Goal: Transaction & Acquisition: Book appointment/travel/reservation

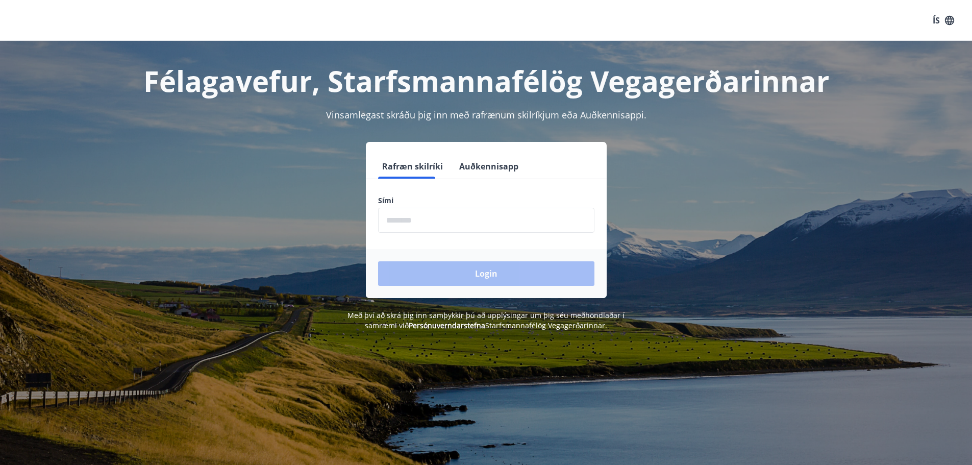
click at [419, 227] on input "phone" at bounding box center [486, 220] width 216 height 25
type input "********"
click at [378, 261] on button "Login" at bounding box center [486, 273] width 216 height 24
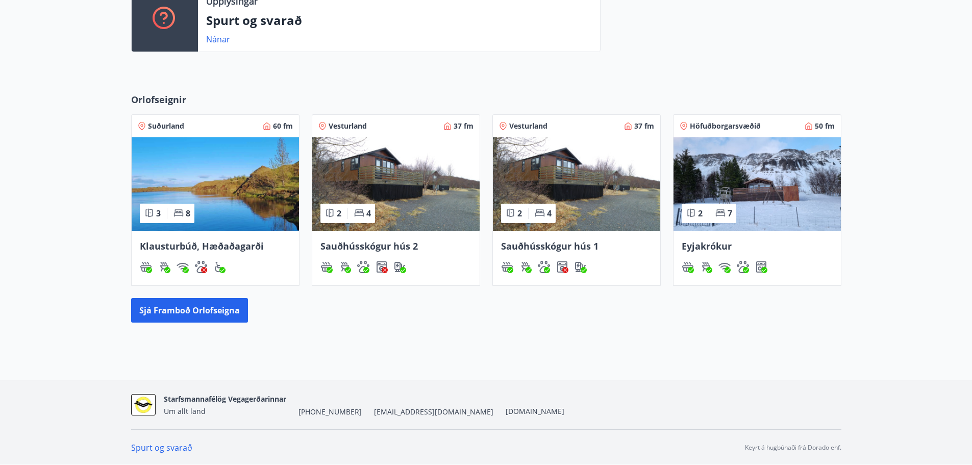
scroll to position [377, 0]
click at [212, 314] on button "Sjá framboð orlofseigna" at bounding box center [189, 310] width 117 height 24
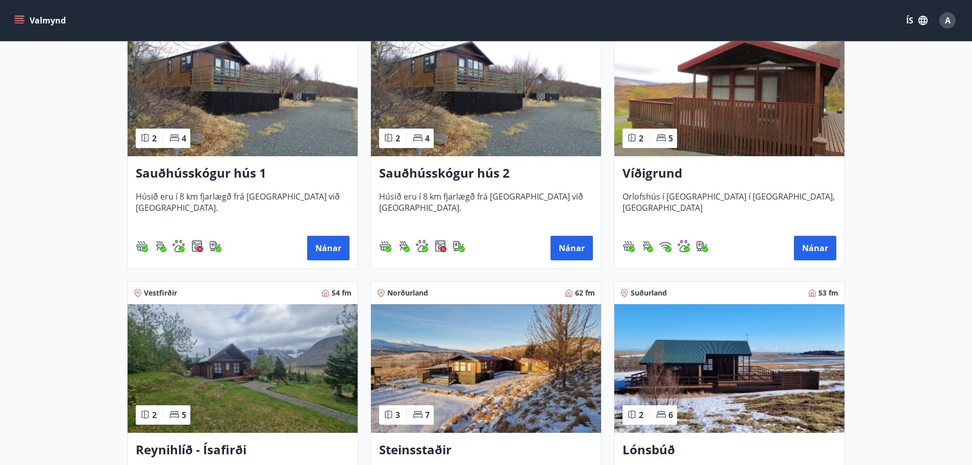
scroll to position [272, 0]
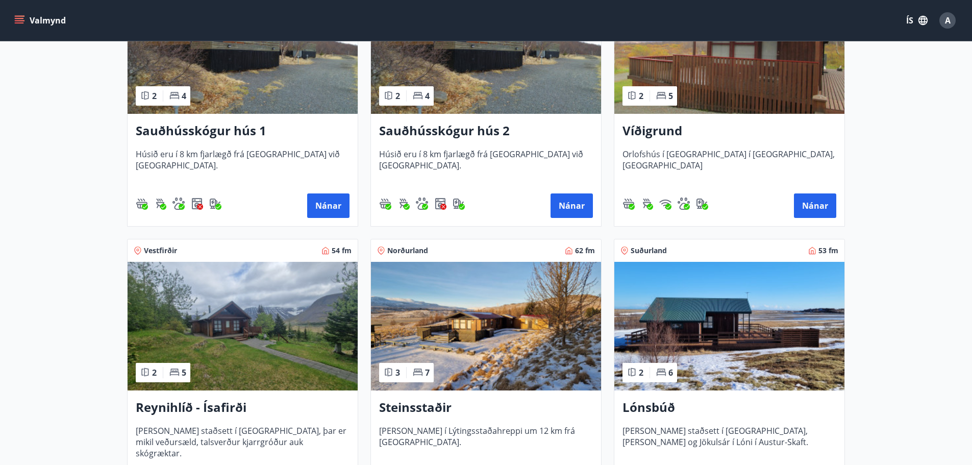
click at [269, 314] on img at bounding box center [243, 326] width 230 height 129
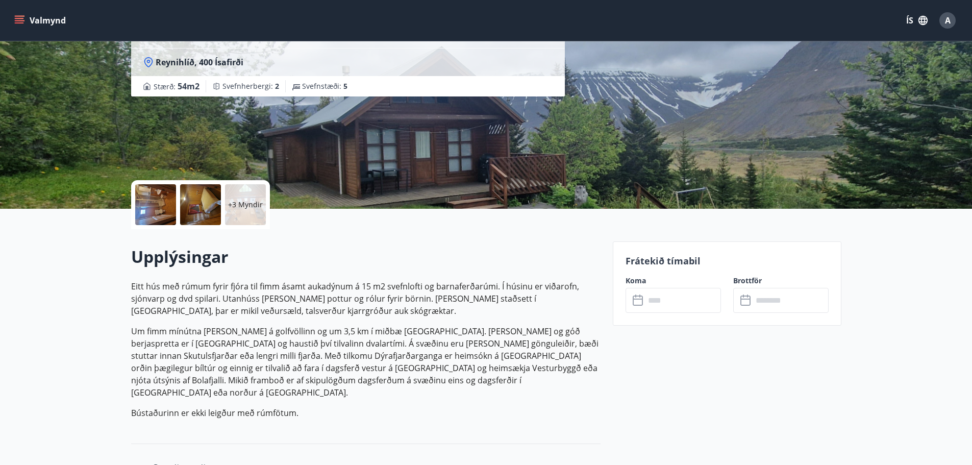
scroll to position [136, 0]
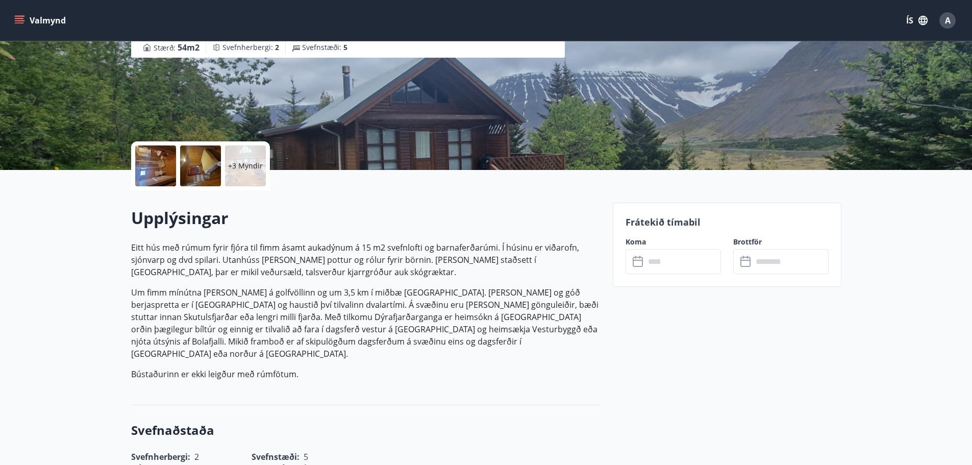
click at [667, 264] on input "text" at bounding box center [683, 261] width 76 height 25
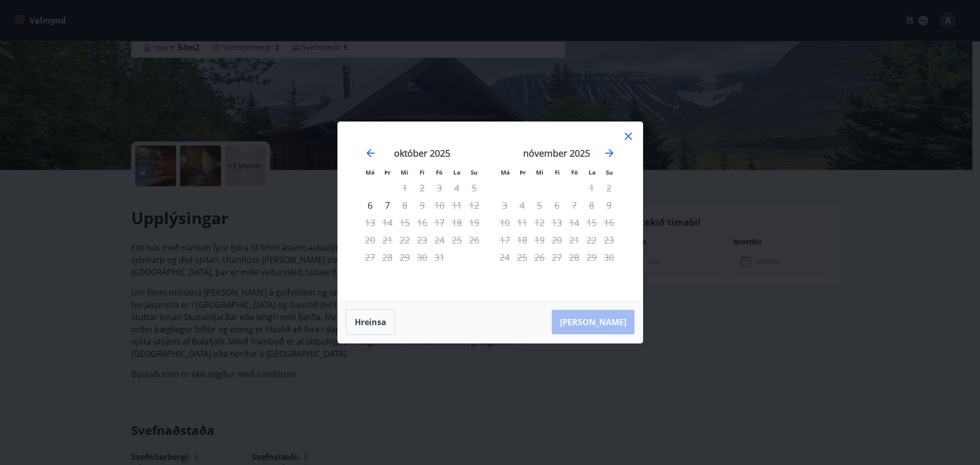
click at [420, 252] on div "30" at bounding box center [421, 257] width 17 height 17
click at [431, 239] on div "24" at bounding box center [439, 239] width 17 height 17
click at [178, 277] on div "Má Þr Mi Fi Fö La Su Má Þr Mi Fi Fö La Su september 2025 1 2 3 4 5 6 7 8 9 10 1…" at bounding box center [490, 232] width 980 height 465
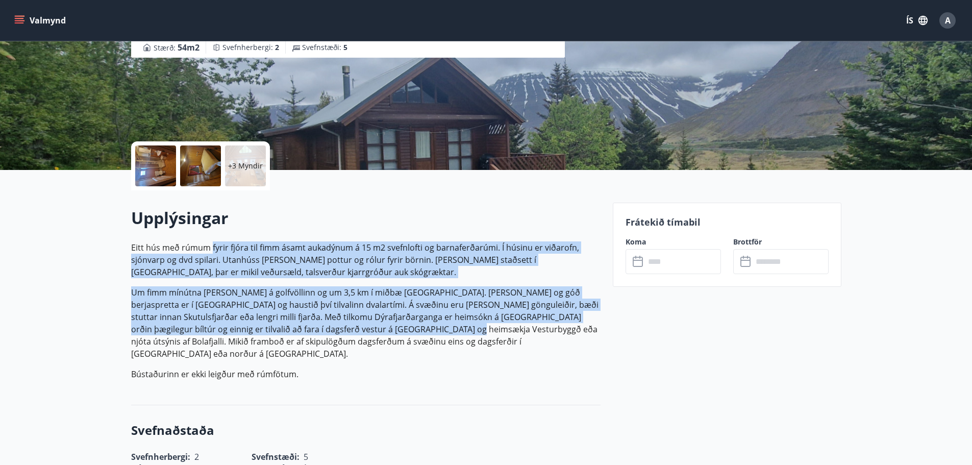
drag, startPoint x: 216, startPoint y: 250, endPoint x: 386, endPoint y: 328, distance: 187.3
click at [386, 328] on p "Eitt hús með rúmum fyrir fjóra til fimm ásamt aukadýnum á 15 m2 svefnlofti og b…" at bounding box center [366, 310] width 470 height 139
click at [386, 328] on p "Um fimm mínútna gangur er á golfvöllinn og um 3,5 km í miðbæ Ísafjarðar. Mikil …" at bounding box center [366, 322] width 470 height 73
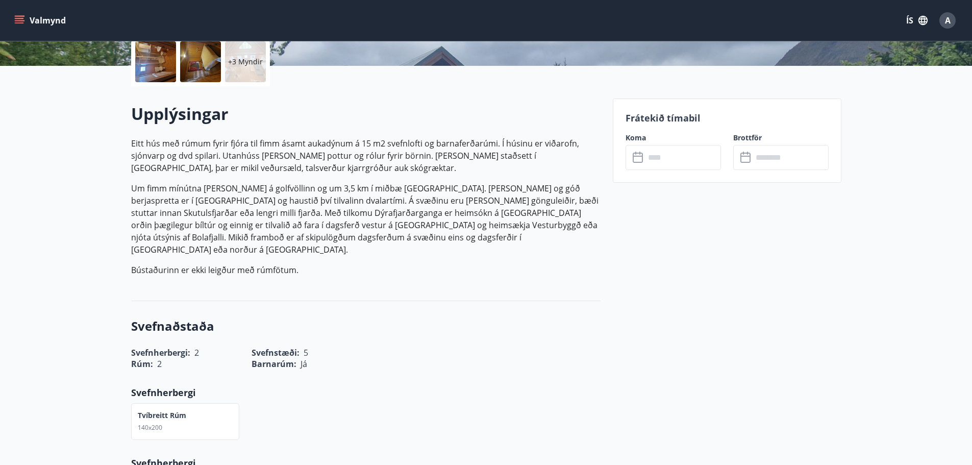
scroll to position [45, 0]
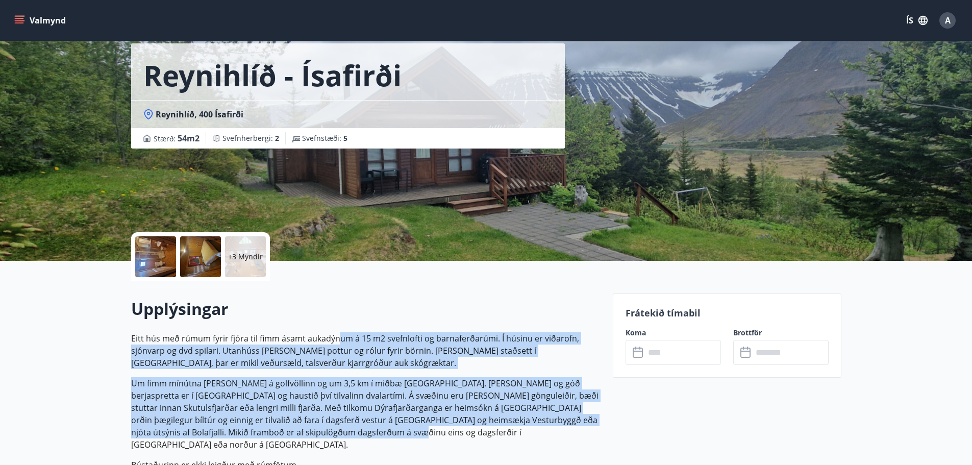
drag, startPoint x: 339, startPoint y: 337, endPoint x: 339, endPoint y: 420, distance: 82.7
click at [339, 421] on p "Eitt hús með rúmum fyrir fjóra til fimm ásamt aukadýnum á 15 m2 svefnlofti og b…" at bounding box center [366, 401] width 470 height 139
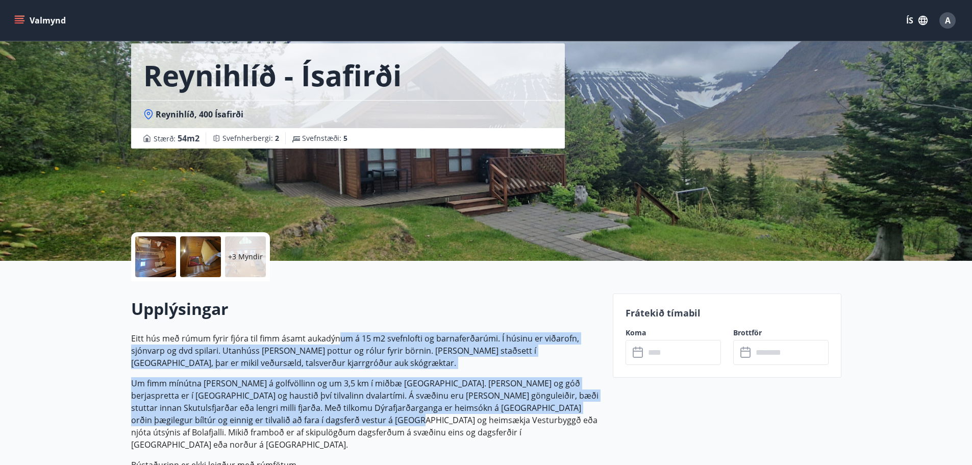
scroll to position [182, 0]
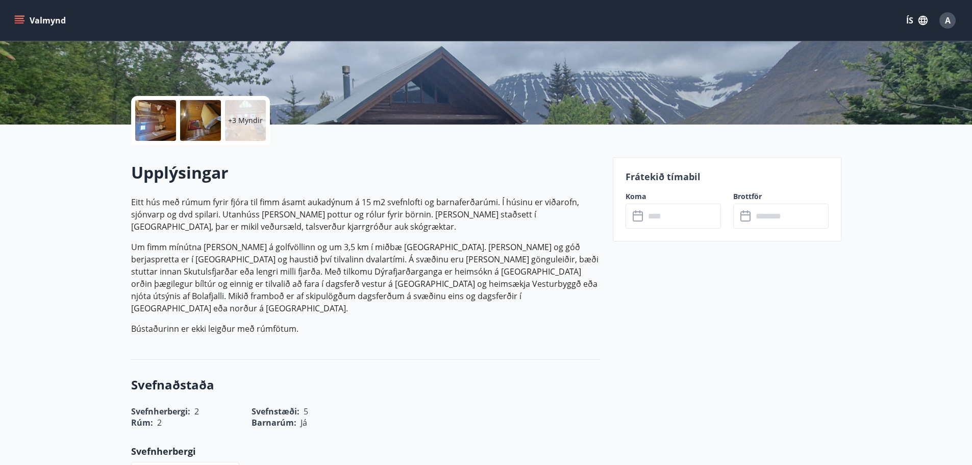
click at [376, 334] on div "Upplýsingar Eitt hús með rúmum fyrir fjóra til fimm ásamt aukadýnum á 15 m2 sve…" at bounding box center [366, 252] width 470 height 215
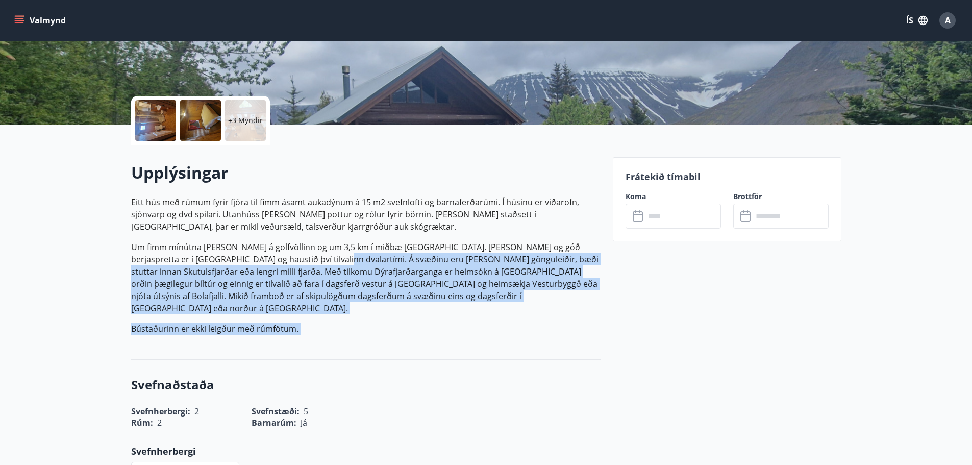
drag, startPoint x: 376, startPoint y: 334, endPoint x: 300, endPoint y: 259, distance: 106.8
click at [300, 259] on div "Upplýsingar Eitt hús með rúmum fyrir fjóra til fimm ásamt aukadýnum á 15 m2 sve…" at bounding box center [366, 252] width 470 height 215
click at [297, 256] on p "Um fimm mínútna gangur er á golfvöllinn og um 3,5 km í miðbæ Ísafjarðar. Mikil …" at bounding box center [366, 277] width 470 height 73
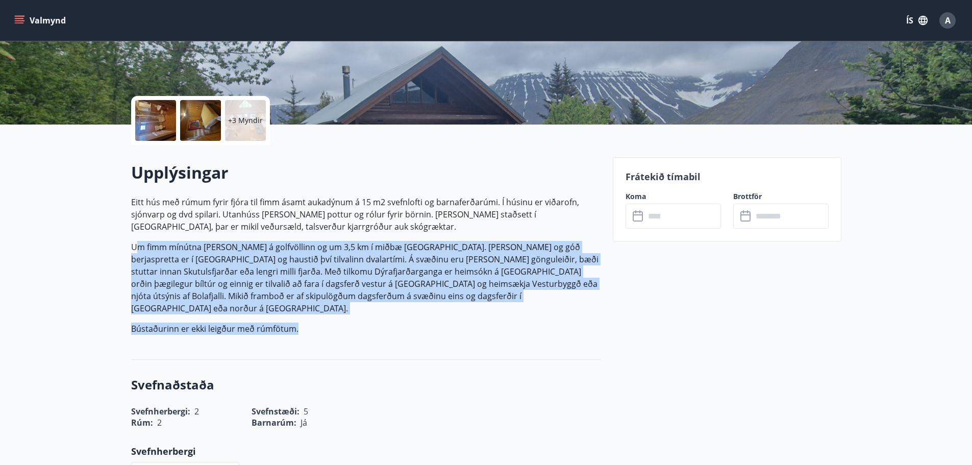
drag, startPoint x: 135, startPoint y: 249, endPoint x: 302, endPoint y: 307, distance: 176.6
click at [302, 307] on p "Eitt hús með rúmum fyrir fjóra til fimm ásamt aukadýnum á 15 m2 svefnlofti og b…" at bounding box center [366, 265] width 470 height 139
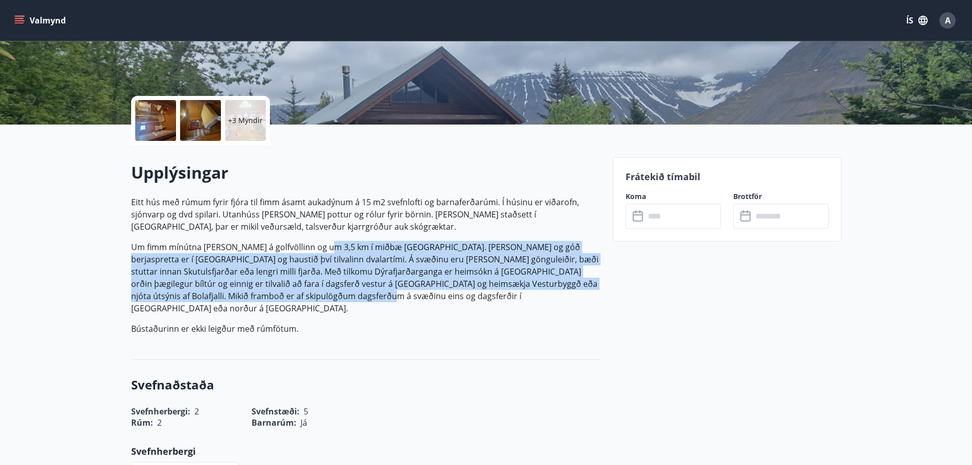
drag, startPoint x: 311, startPoint y: 297, endPoint x: 331, endPoint y: 222, distance: 78.1
click at [325, 229] on p "Eitt hús með rúmum fyrir fjóra til fimm ásamt aukadýnum á 15 m2 svefnlofti og b…" at bounding box center [366, 265] width 470 height 139
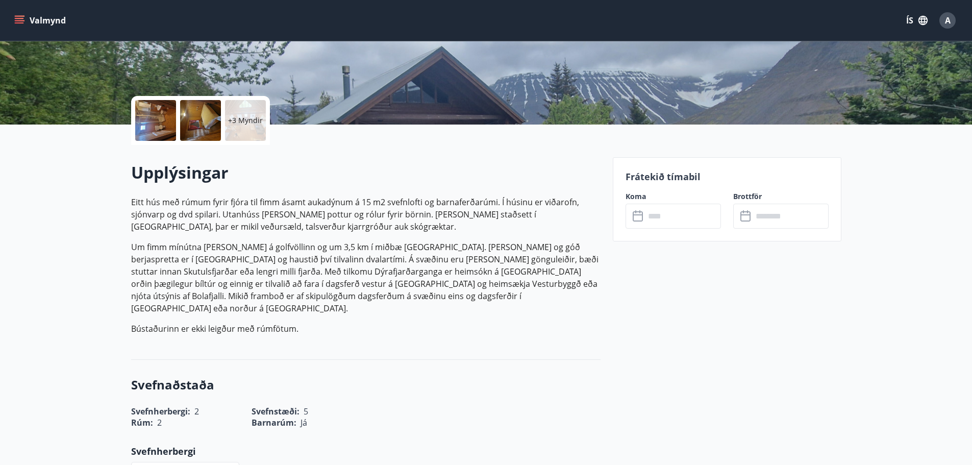
click at [333, 218] on p "Eitt hús með rúmum fyrir fjóra til fimm ásamt aukadýnum á 15 m2 svefnlofti og b…" at bounding box center [366, 214] width 470 height 37
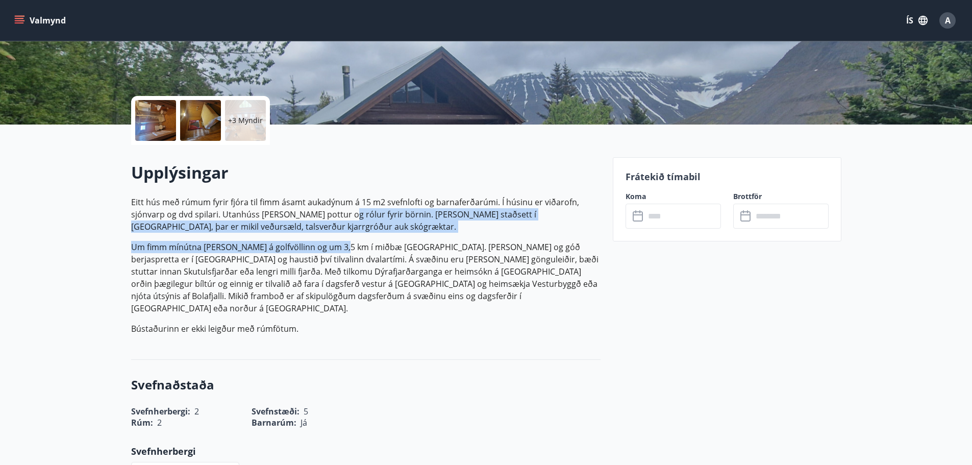
drag, startPoint x: 340, startPoint y: 212, endPoint x: 342, endPoint y: 252, distance: 40.4
click at [342, 252] on p "Eitt hús með rúmum fyrir fjóra til fimm ásamt aukadýnum á 15 m2 svefnlofti og b…" at bounding box center [366, 265] width 470 height 139
click at [342, 252] on p "Um fimm mínútna gangur er á golfvöllinn og um 3,5 km í miðbæ Ísafjarðar. Mikil …" at bounding box center [366, 277] width 470 height 73
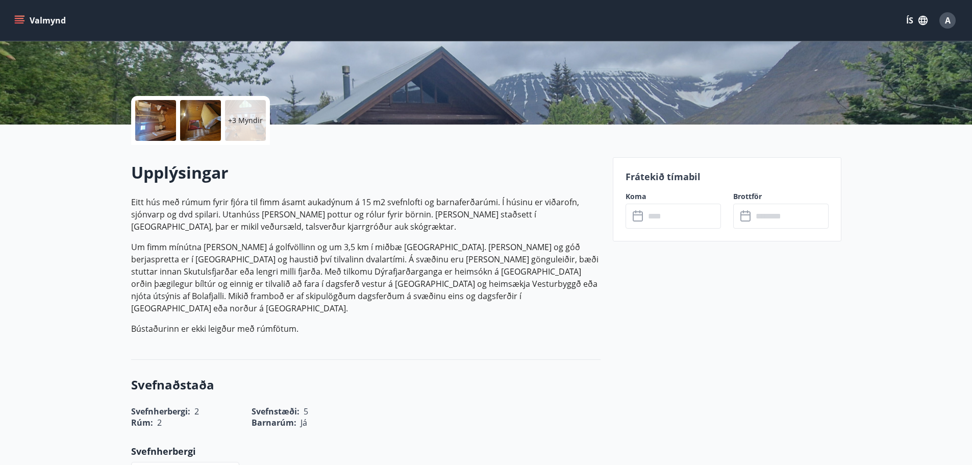
click at [232, 125] on p "+3 Myndir" at bounding box center [245, 120] width 35 height 10
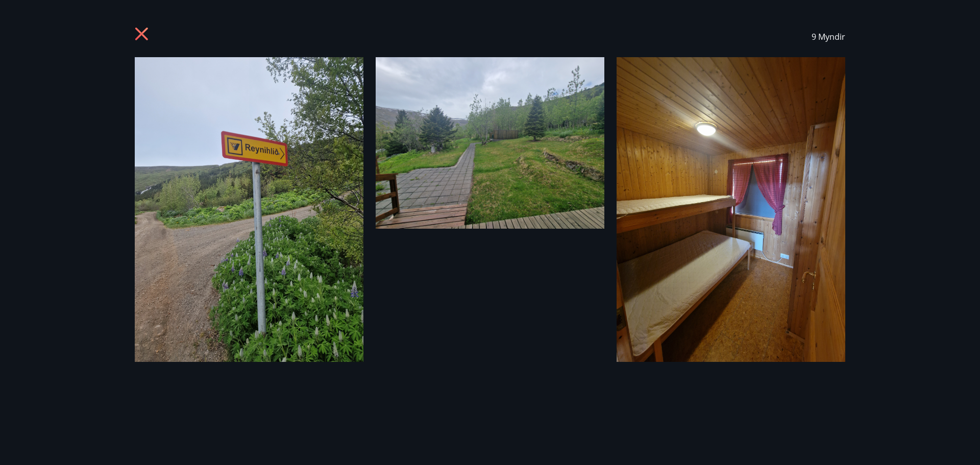
click at [905, 108] on div "9 Myndir" at bounding box center [490, 232] width 980 height 465
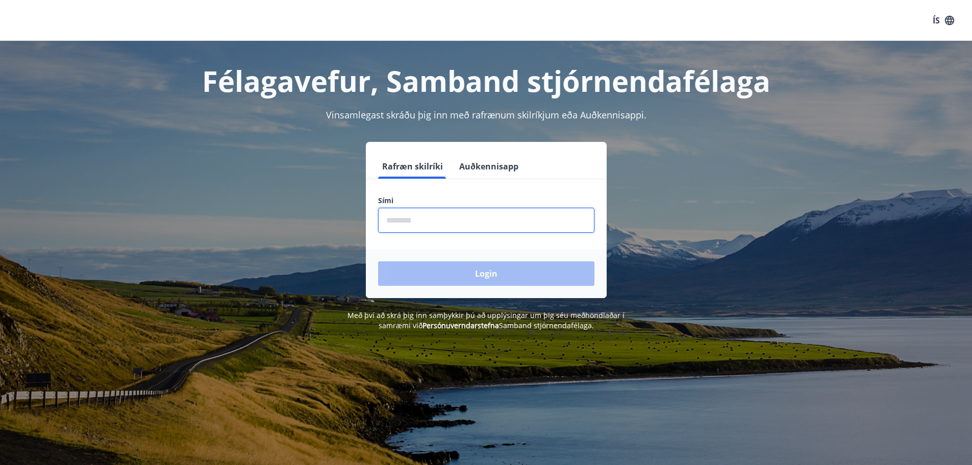
click at [474, 220] on input "phone" at bounding box center [486, 220] width 216 height 25
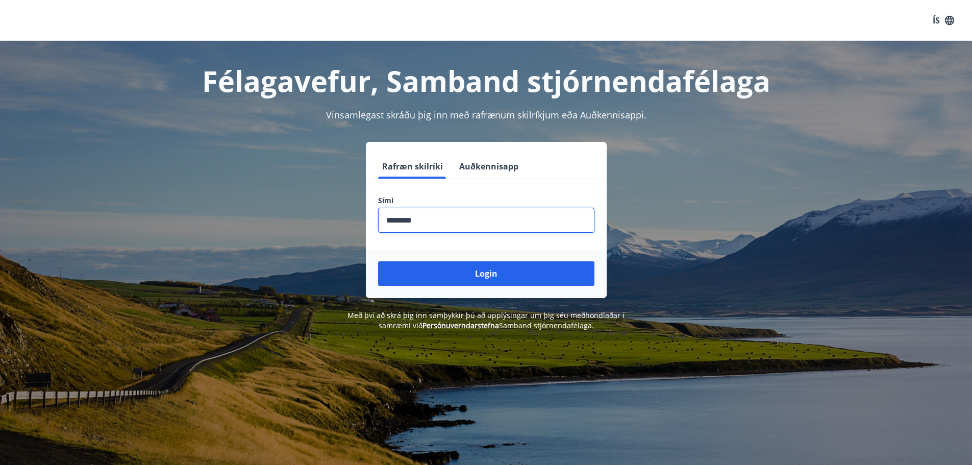
type input "********"
click at [378, 261] on button "Login" at bounding box center [486, 273] width 216 height 24
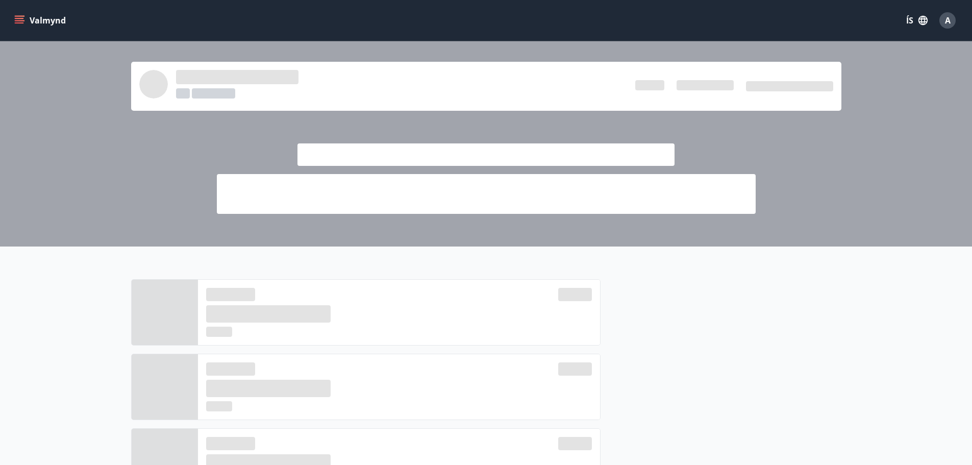
click at [155, 141] on div at bounding box center [486, 143] width 972 height 205
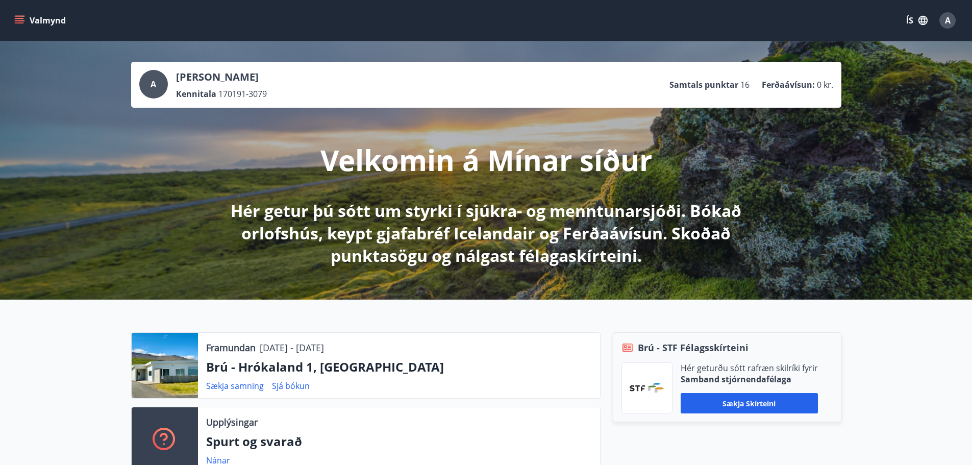
click at [22, 27] on button "Valmynd" at bounding box center [41, 20] width 58 height 18
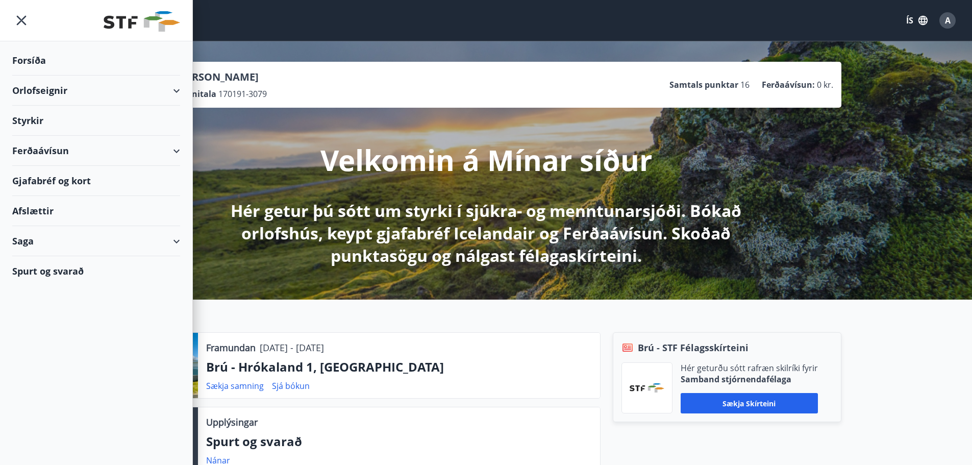
click at [115, 94] on div "Orlofseignir" at bounding box center [96, 91] width 168 height 30
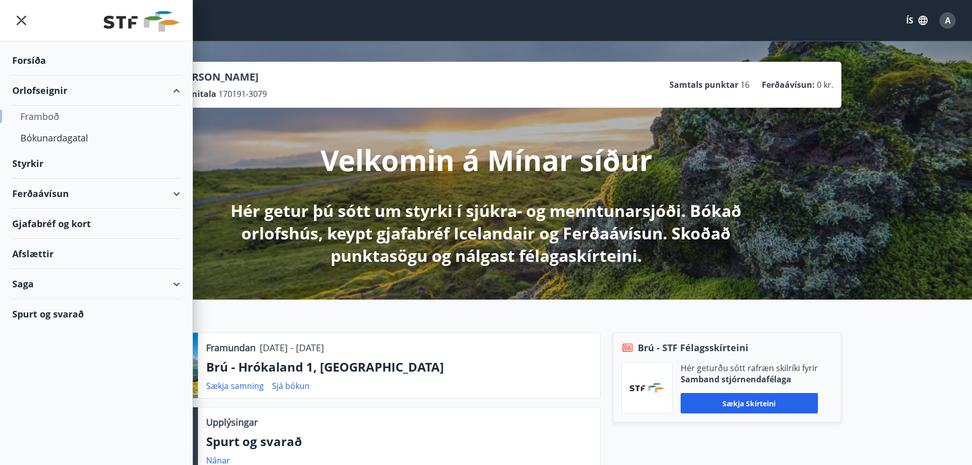
click at [62, 118] on div "Framboð" at bounding box center [96, 116] width 152 height 21
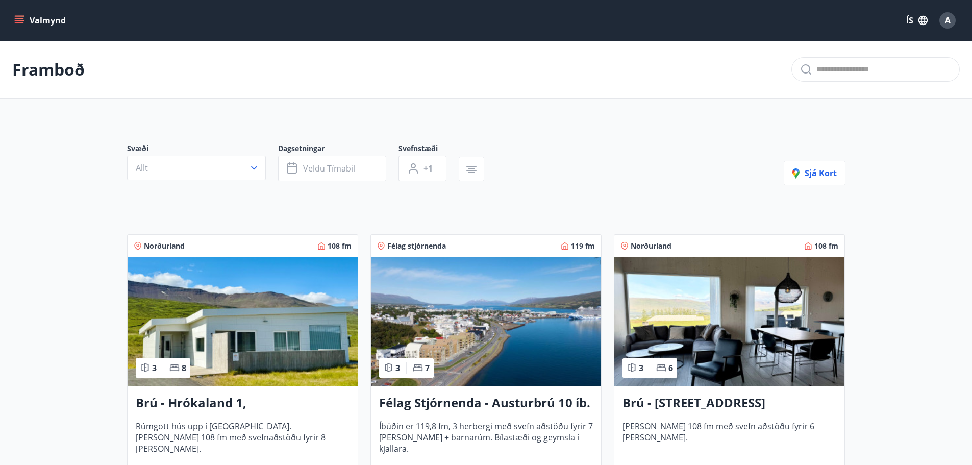
click at [233, 151] on span "Svæði" at bounding box center [202, 149] width 151 height 12
click at [228, 172] on button "Allt" at bounding box center [196, 168] width 139 height 24
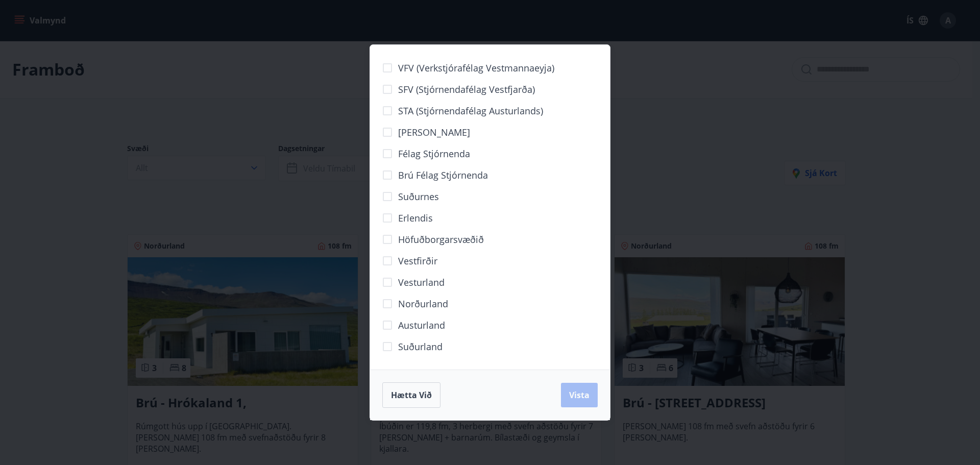
click at [412, 265] on span "Vestfirðir" at bounding box center [417, 260] width 39 height 13
click at [569, 397] on span "Vista" at bounding box center [579, 394] width 20 height 11
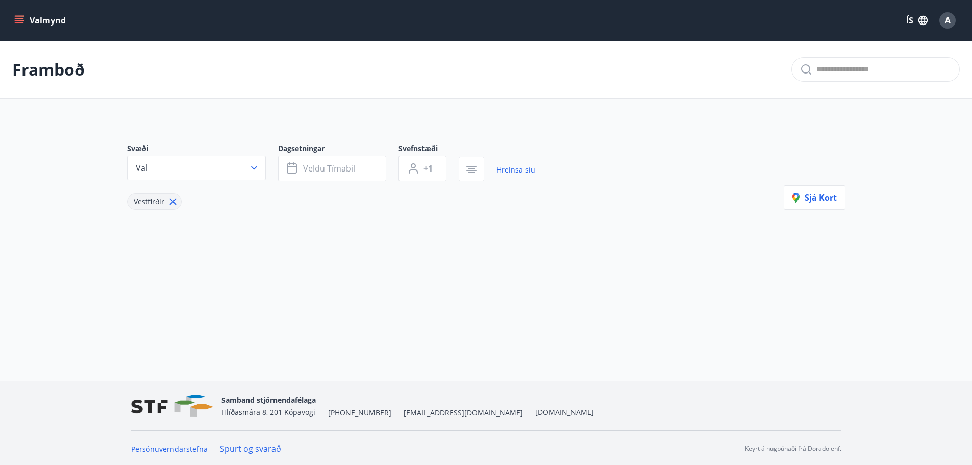
click at [176, 200] on icon at bounding box center [172, 201] width 11 height 11
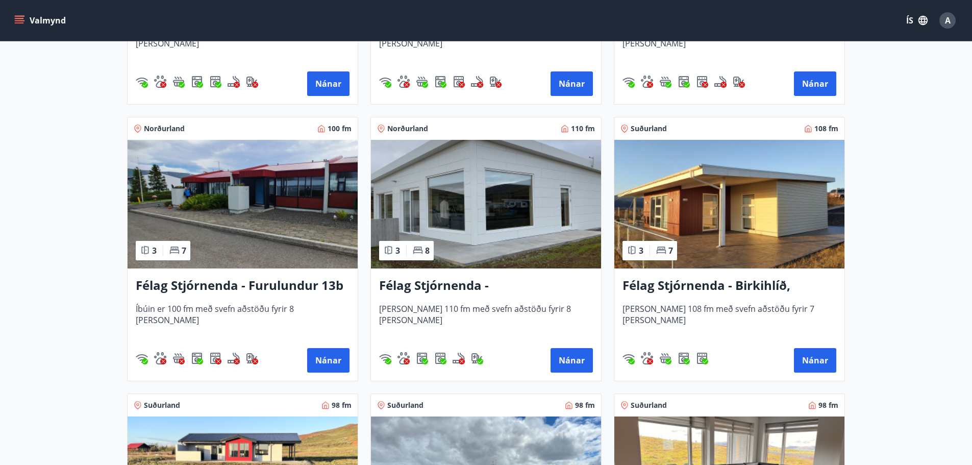
scroll to position [2658, 0]
